Goal: Task Accomplishment & Management: Manage account settings

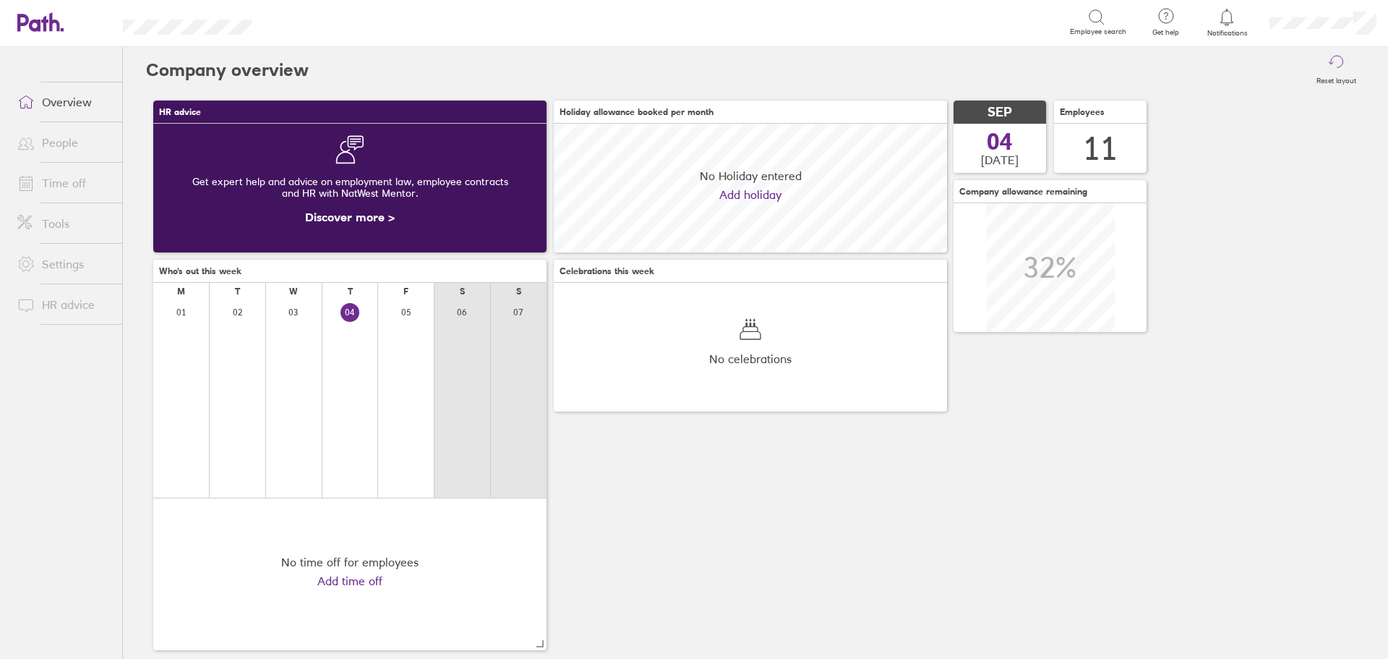
scroll to position [129, 393]
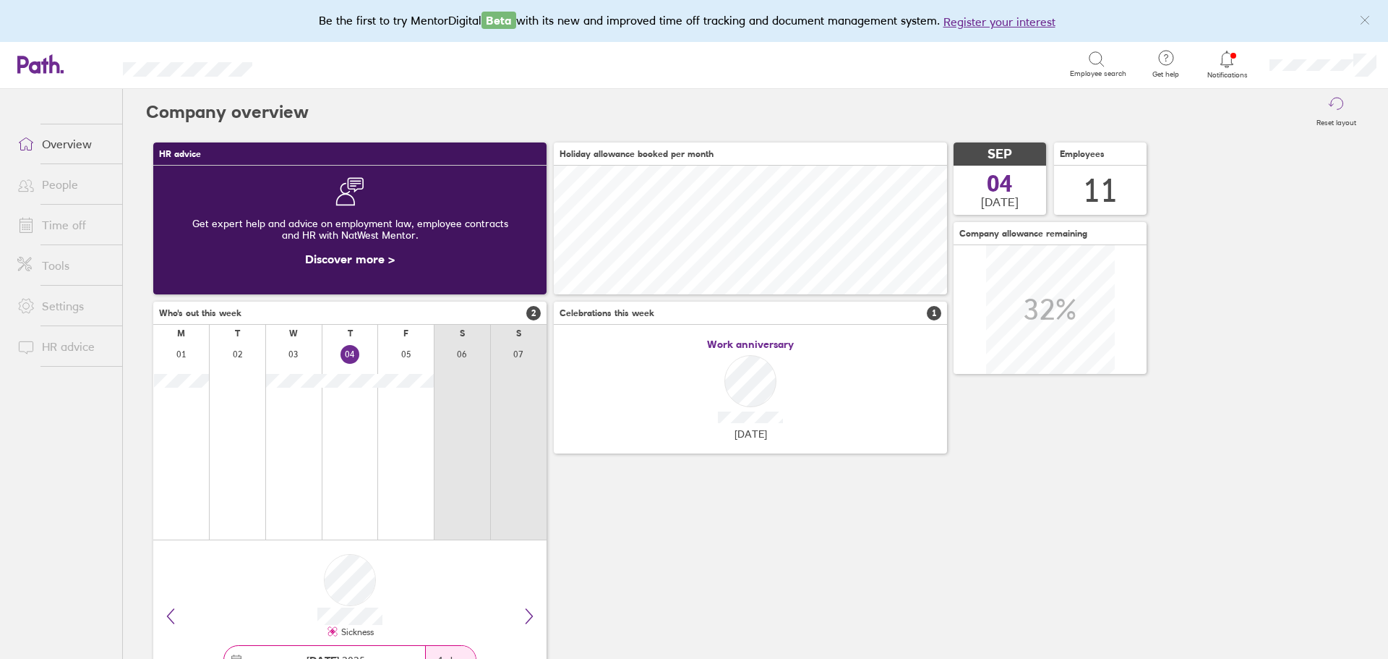
click at [1228, 57] on icon at bounding box center [1227, 59] width 17 height 17
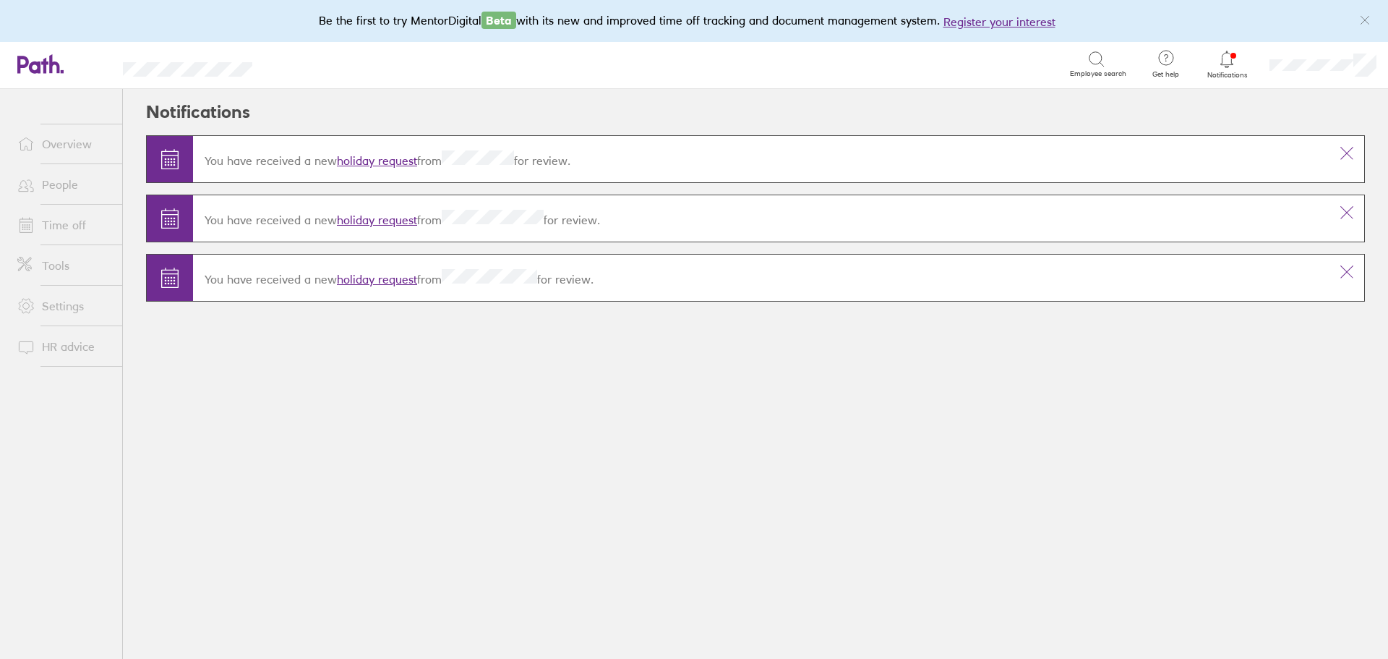
click at [349, 276] on link "holiday request" at bounding box center [377, 279] width 80 height 14
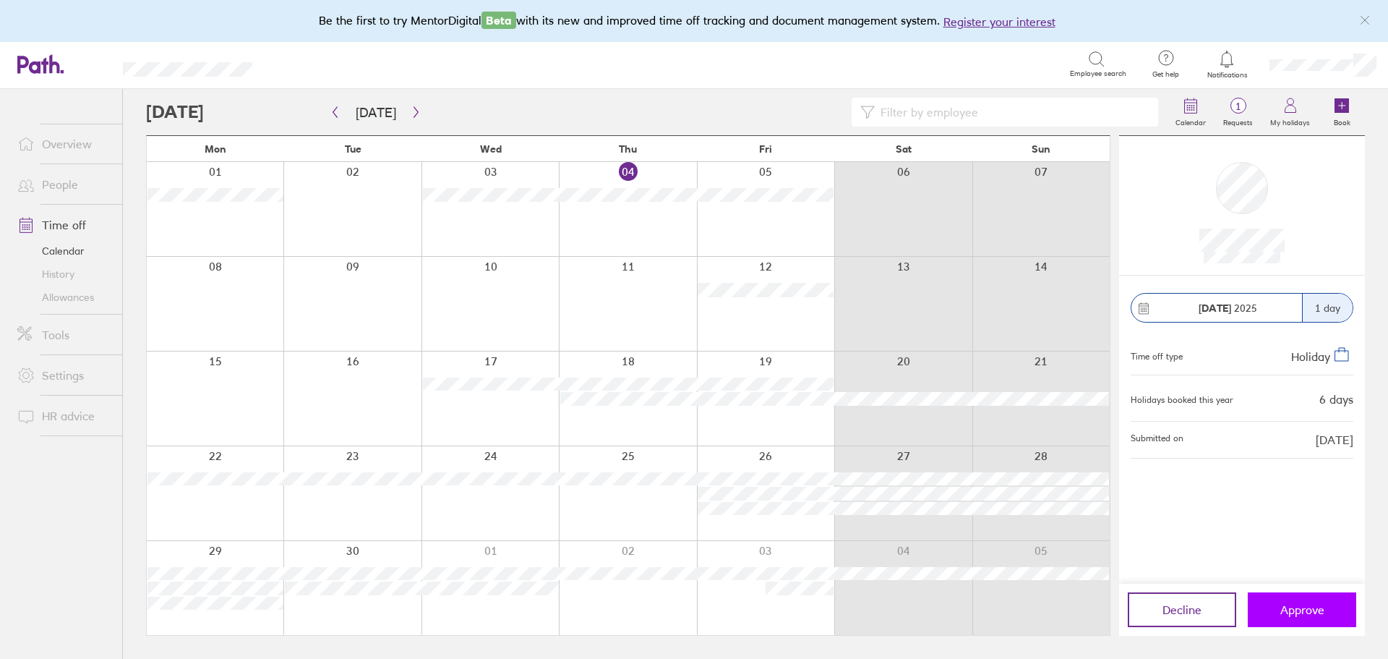
click at [1298, 604] on span "Approve" at bounding box center [1303, 609] width 44 height 13
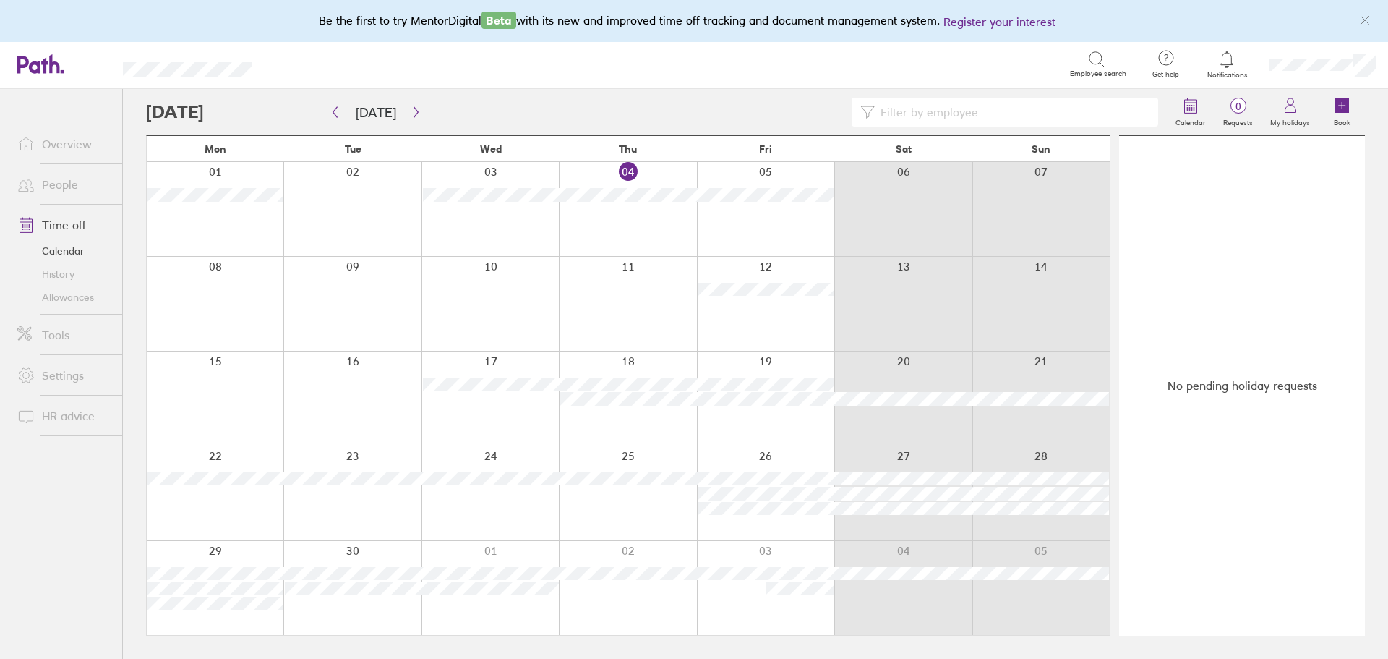
click at [1226, 60] on icon at bounding box center [1227, 59] width 17 height 17
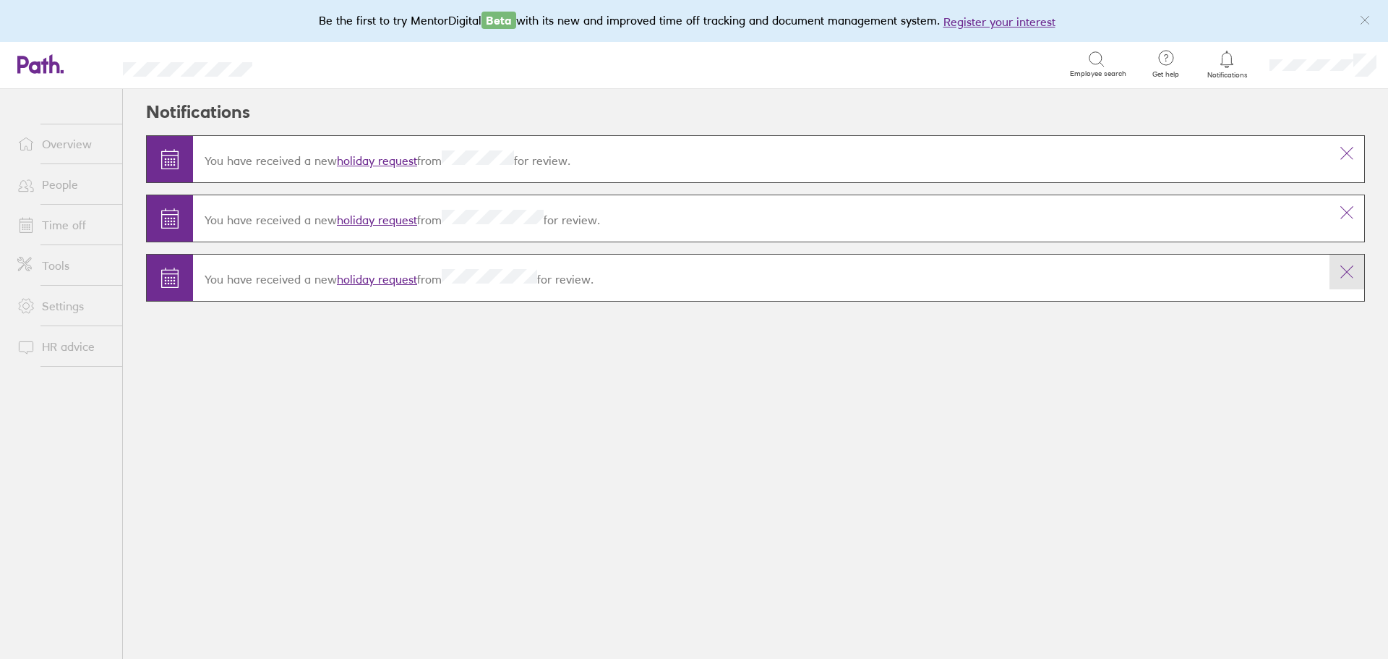
click at [1345, 273] on icon at bounding box center [1347, 271] width 17 height 17
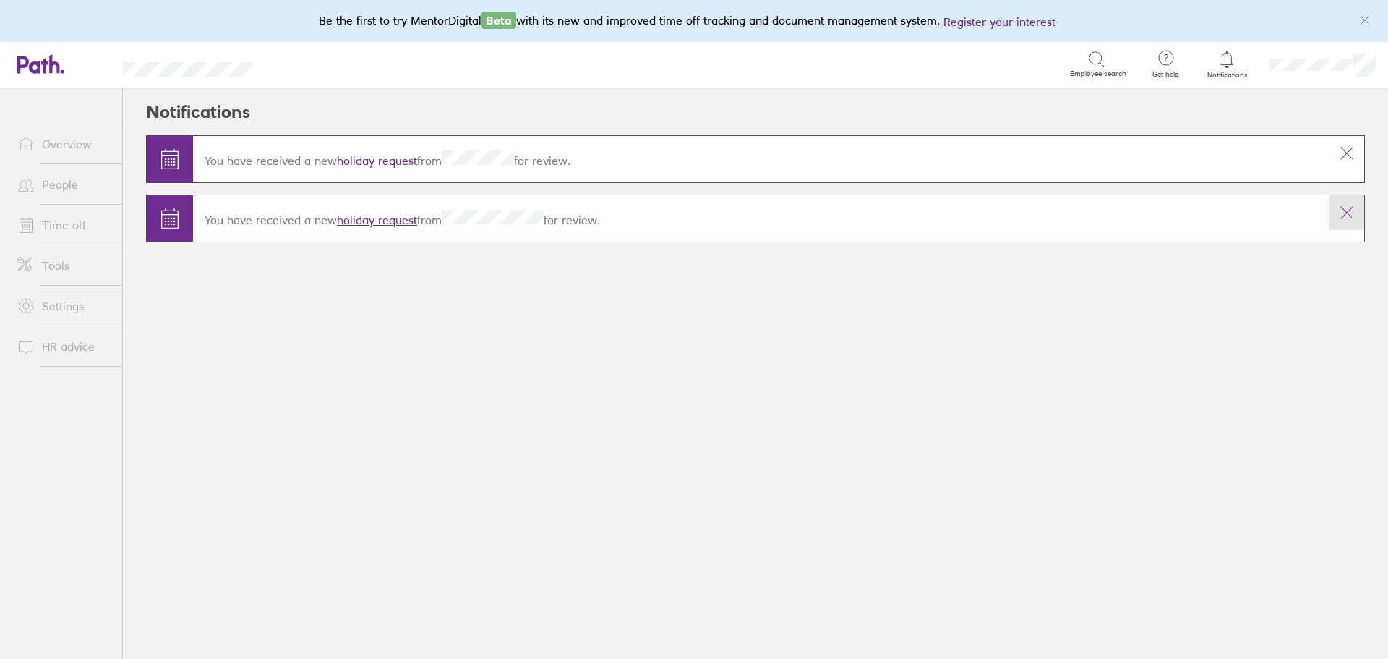
click at [1349, 211] on icon at bounding box center [1347, 212] width 17 height 17
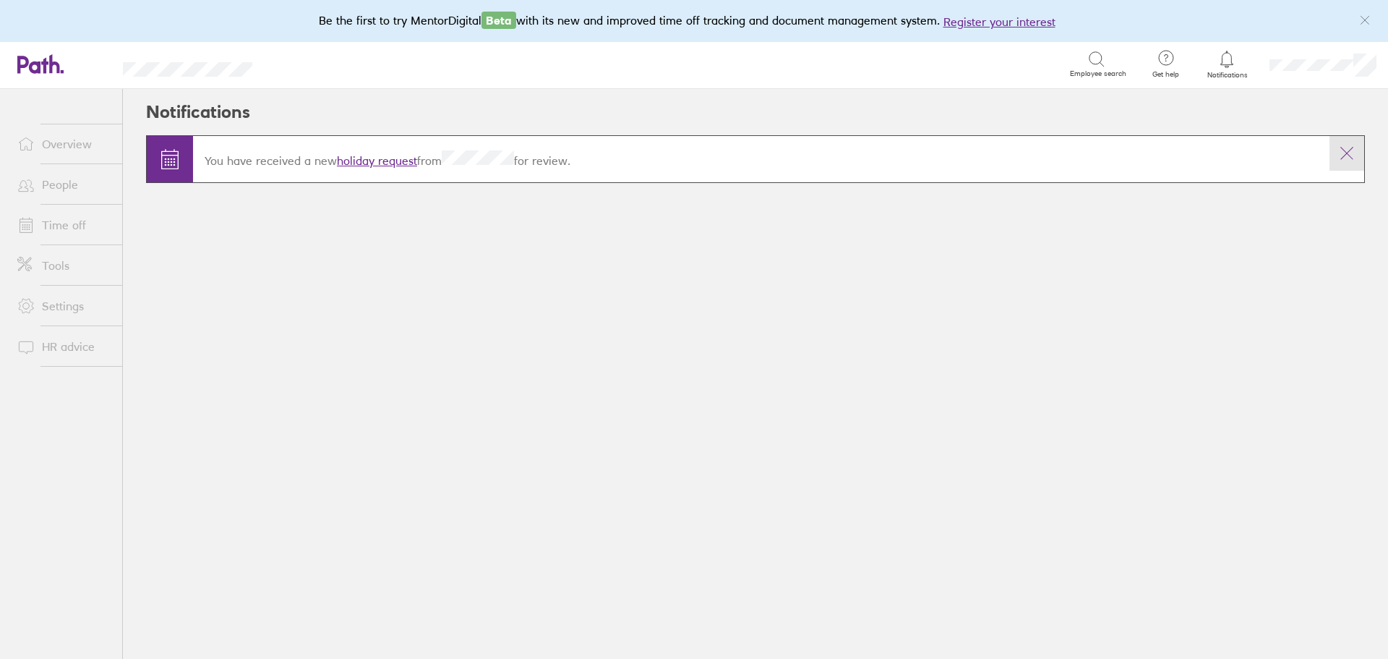
click at [1349, 148] on icon at bounding box center [1347, 153] width 17 height 17
